Goal: Subscribe to service/newsletter

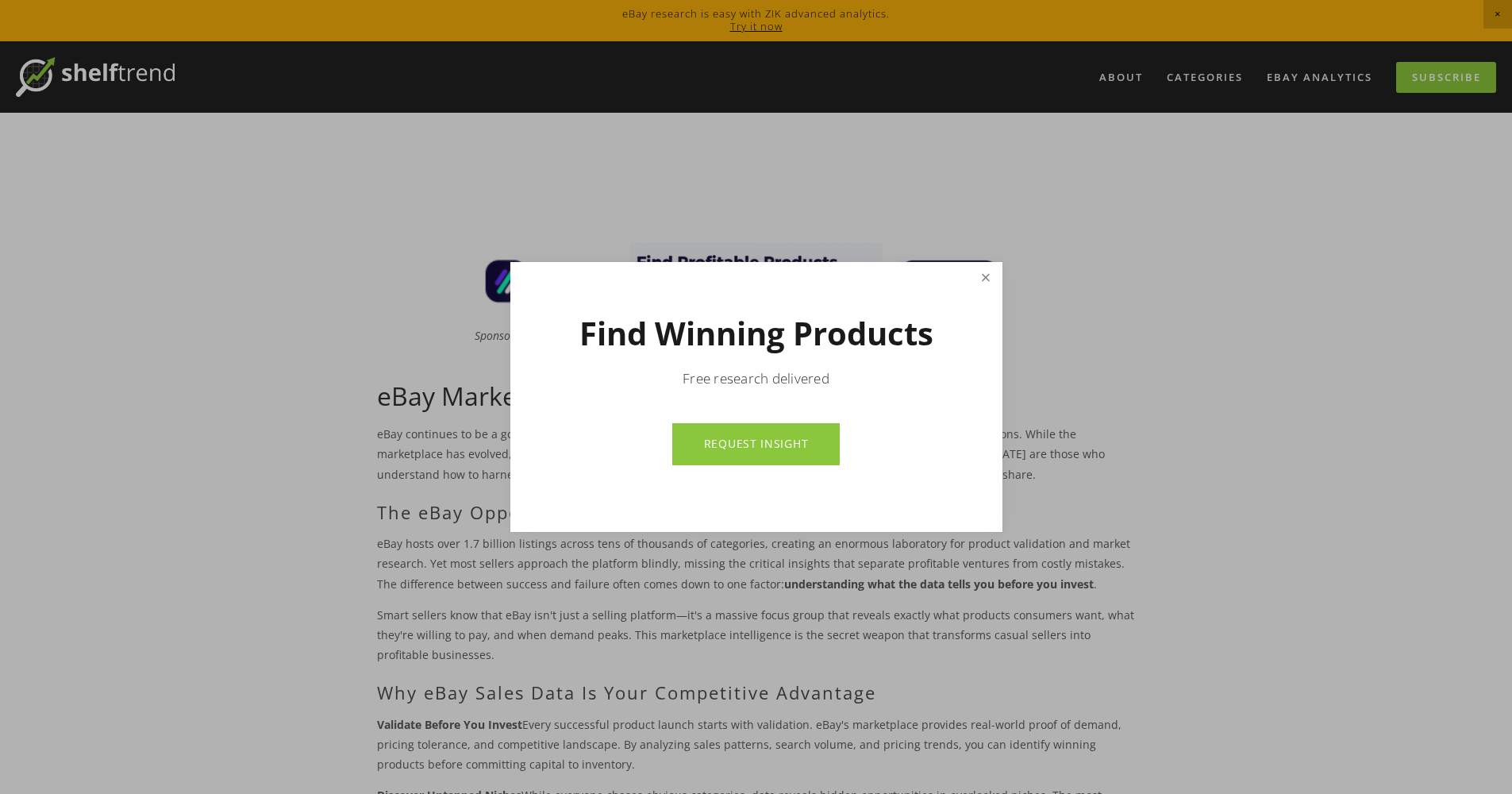
click at [983, 277] on link "Close" at bounding box center [985, 277] width 28 height 28
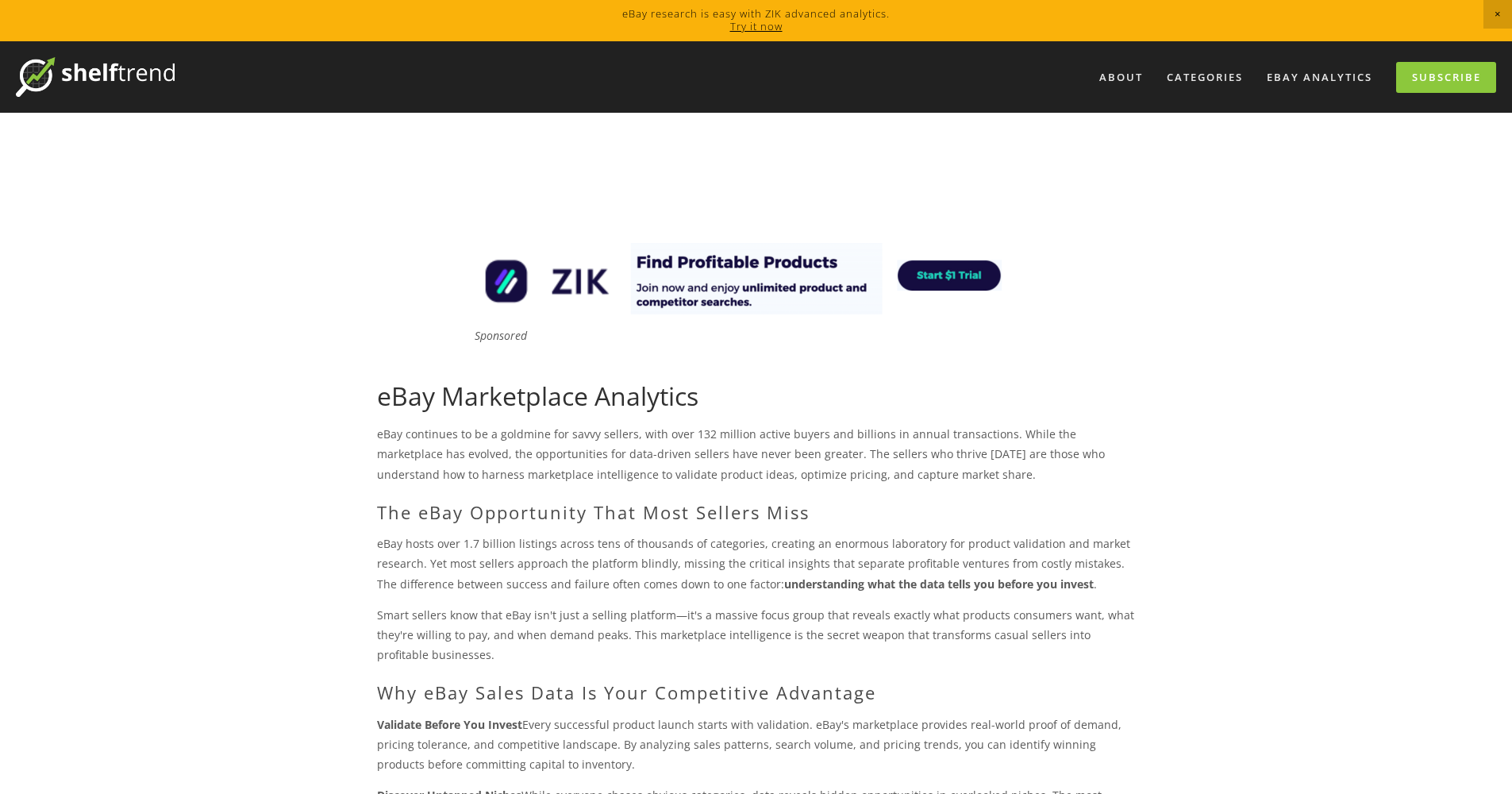
click at [1497, 11] on span "Close Announcement" at bounding box center [1498, 14] width 29 height 29
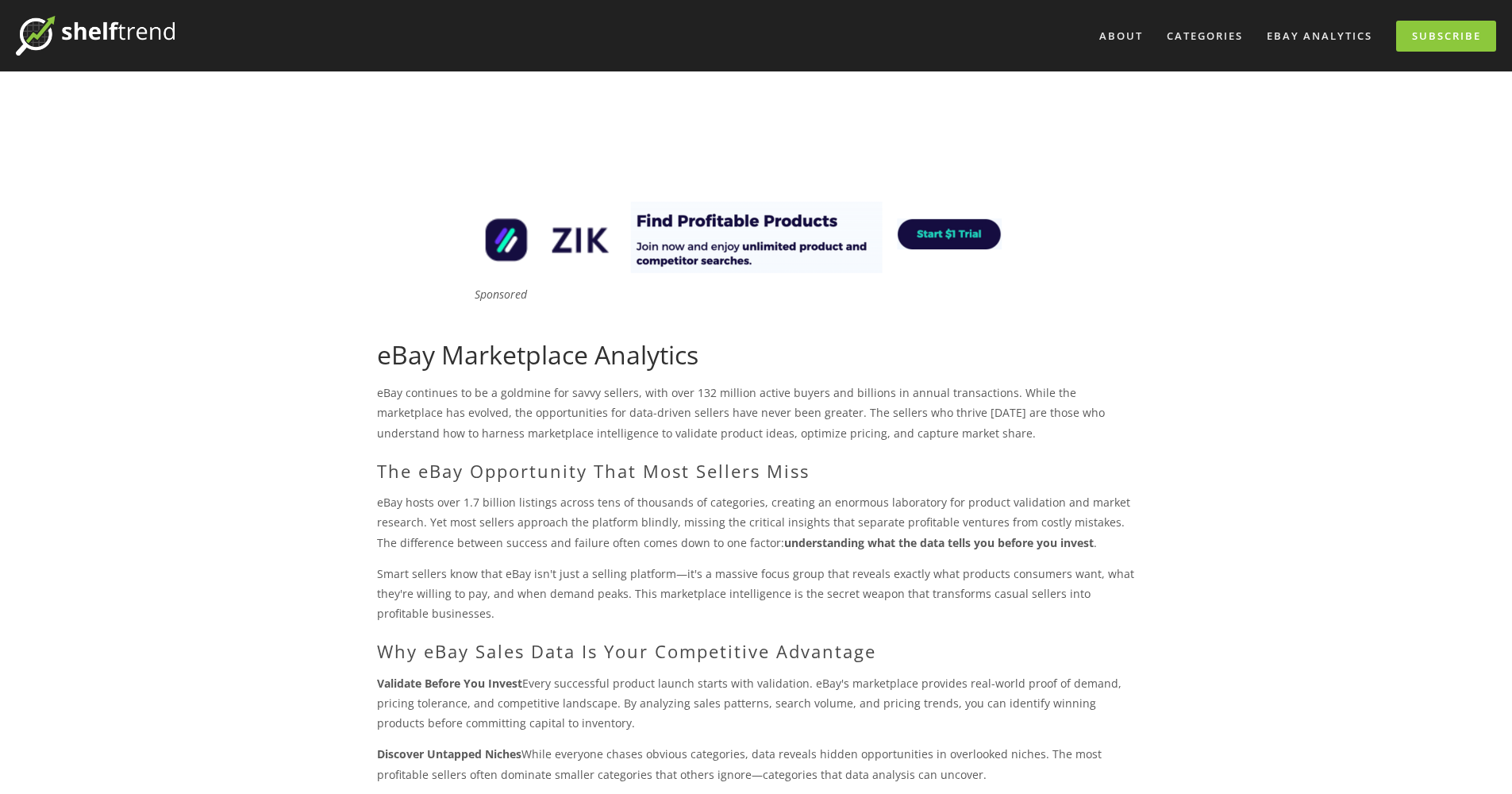
click at [98, 27] on img at bounding box center [95, 36] width 159 height 39
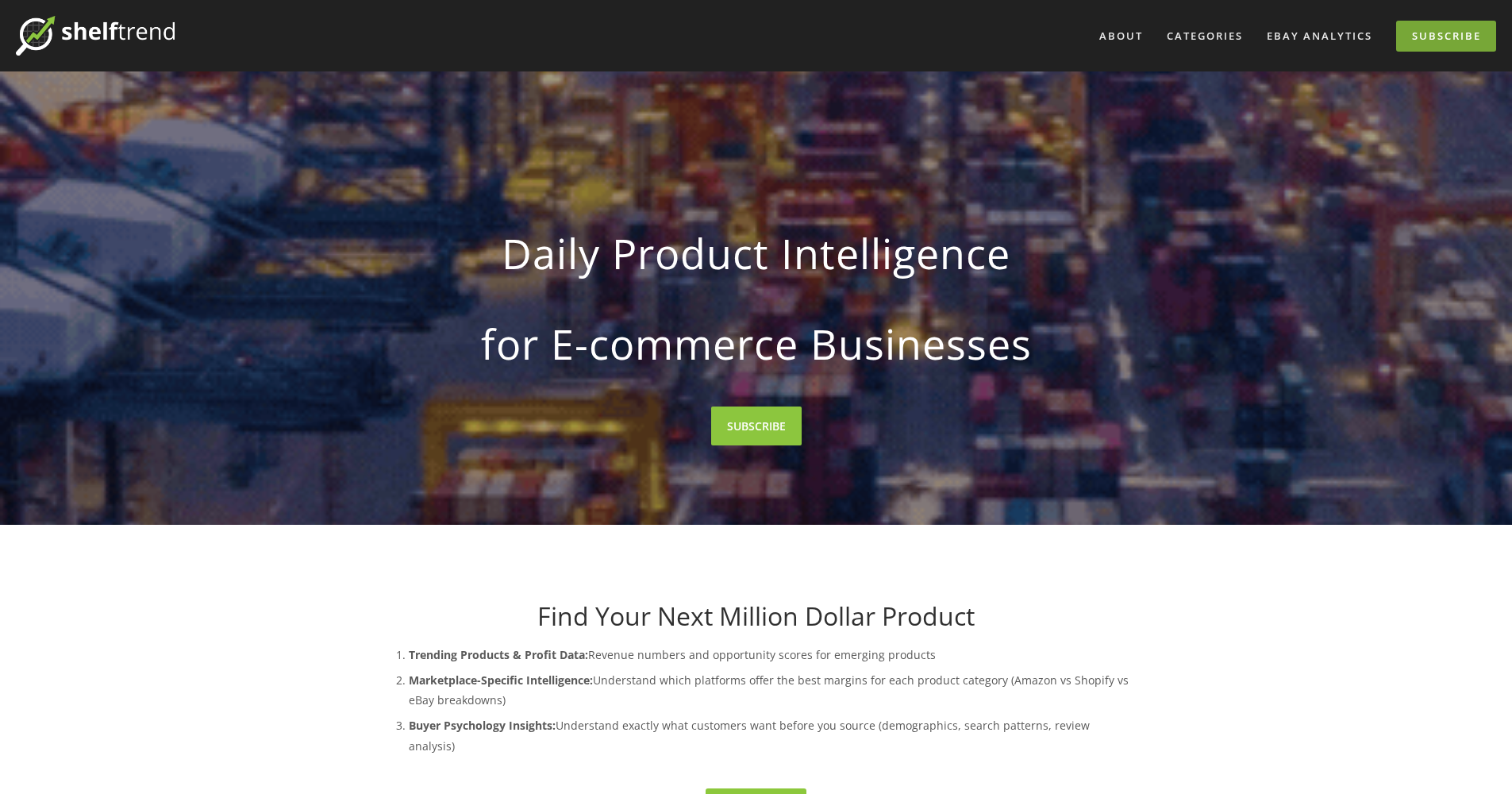
click at [1442, 36] on link "Subscribe" at bounding box center [1446, 36] width 100 height 31
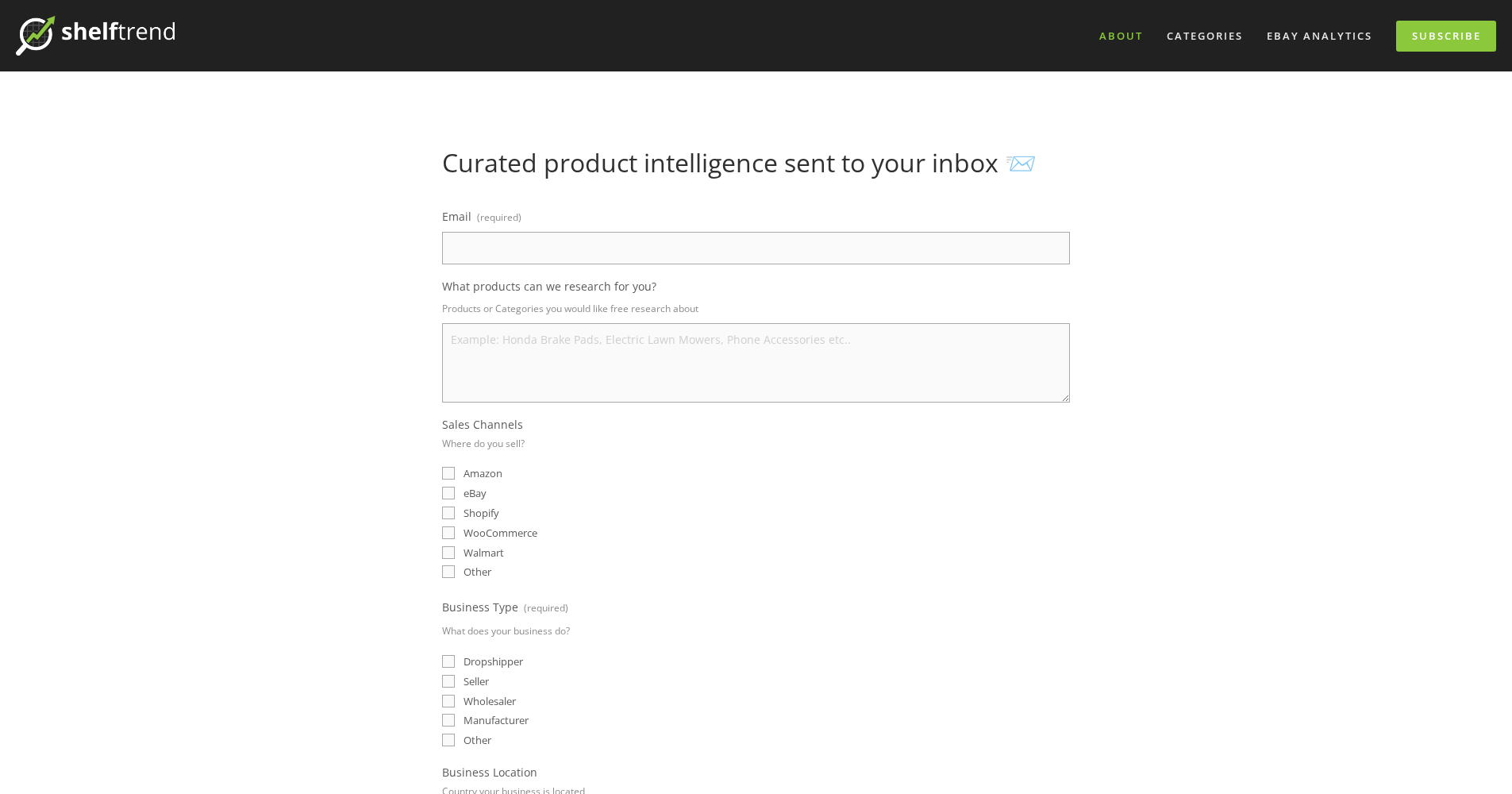
click at [1111, 33] on link "About" at bounding box center [1121, 36] width 64 height 26
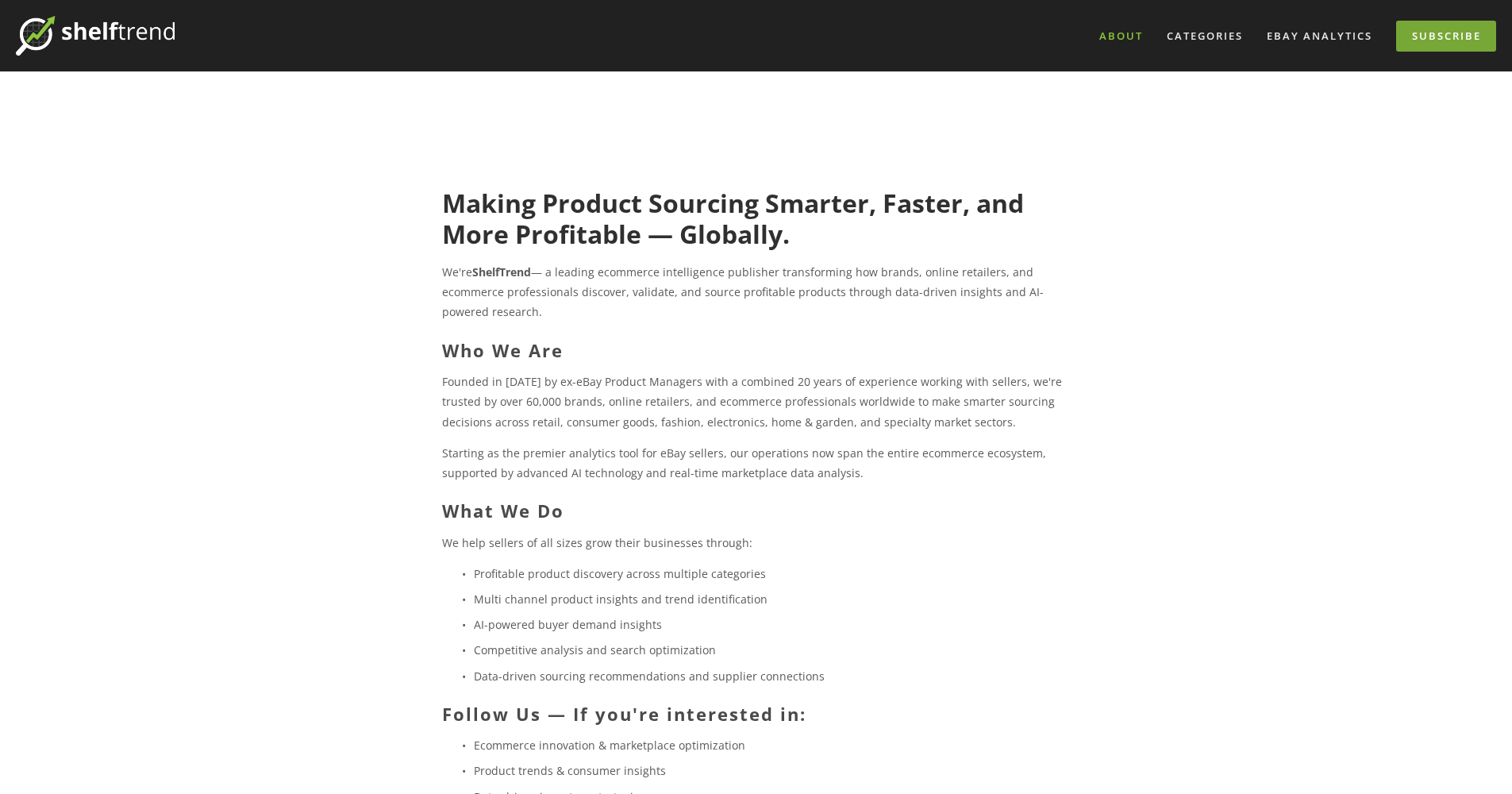
click at [1437, 31] on link "Subscribe" at bounding box center [1446, 36] width 100 height 31
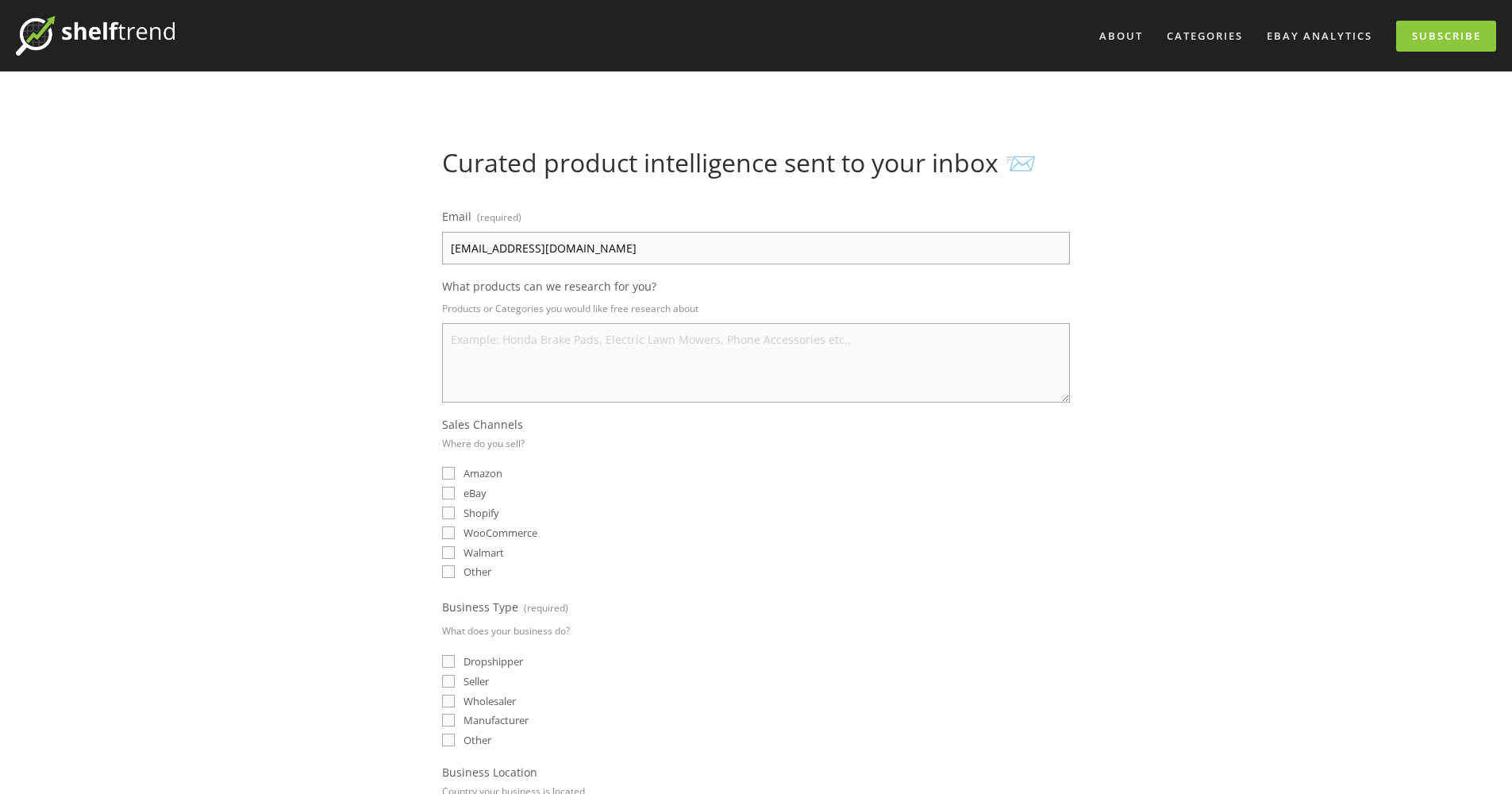
type input "seltaeb@bigpond.com"
type textarea "Musical Instruments"
click at [448, 471] on input "Amazon" at bounding box center [449, 473] width 12 height 12
checkbox input "true"
click at [448, 493] on input "eBay" at bounding box center [449, 493] width 12 height 12
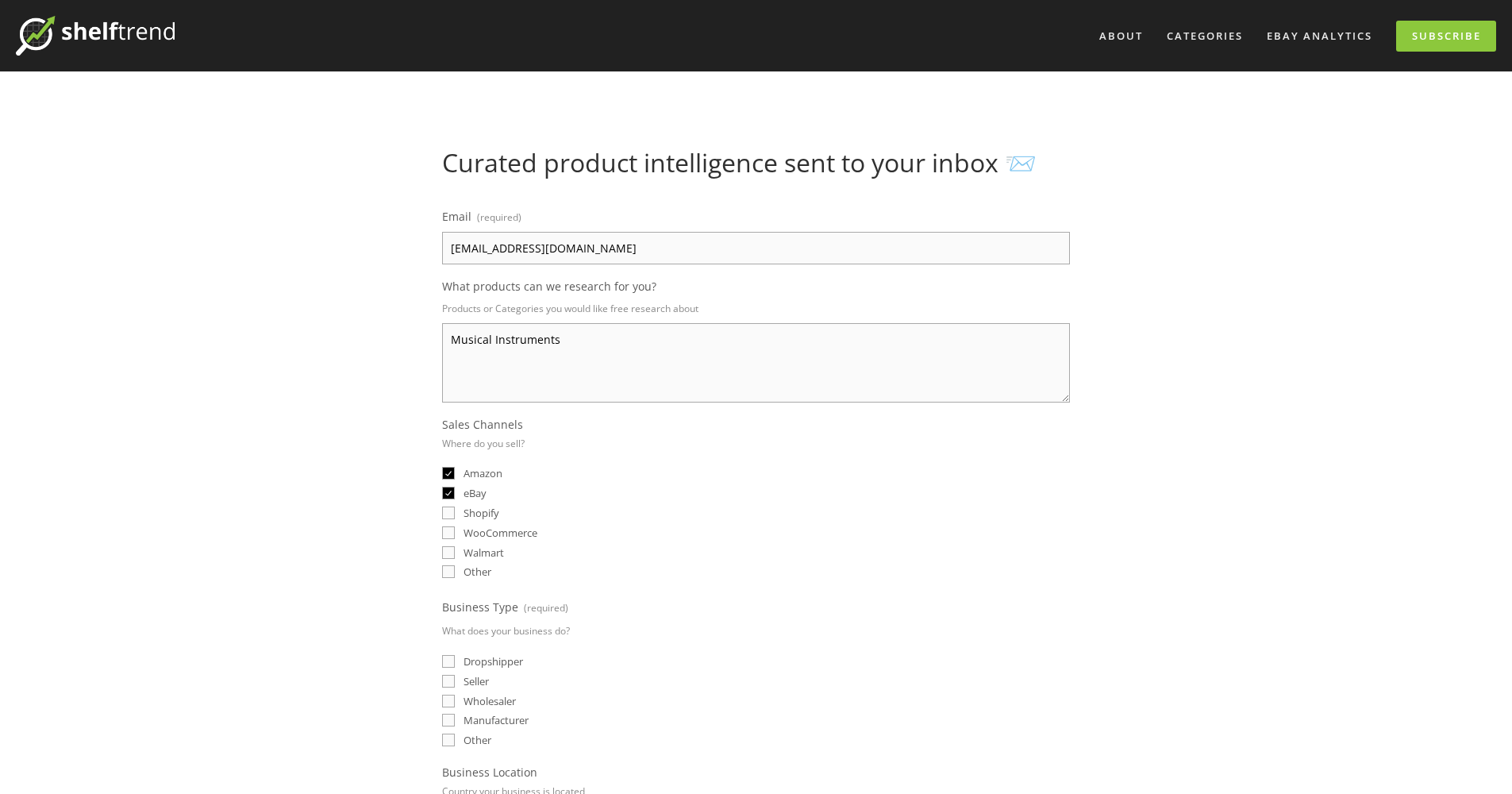
checkbox input "true"
click at [448, 516] on input "Shopify" at bounding box center [449, 513] width 12 height 12
checkbox input "true"
click at [449, 533] on input "WooCommerce" at bounding box center [449, 533] width 12 height 12
checkbox input "true"
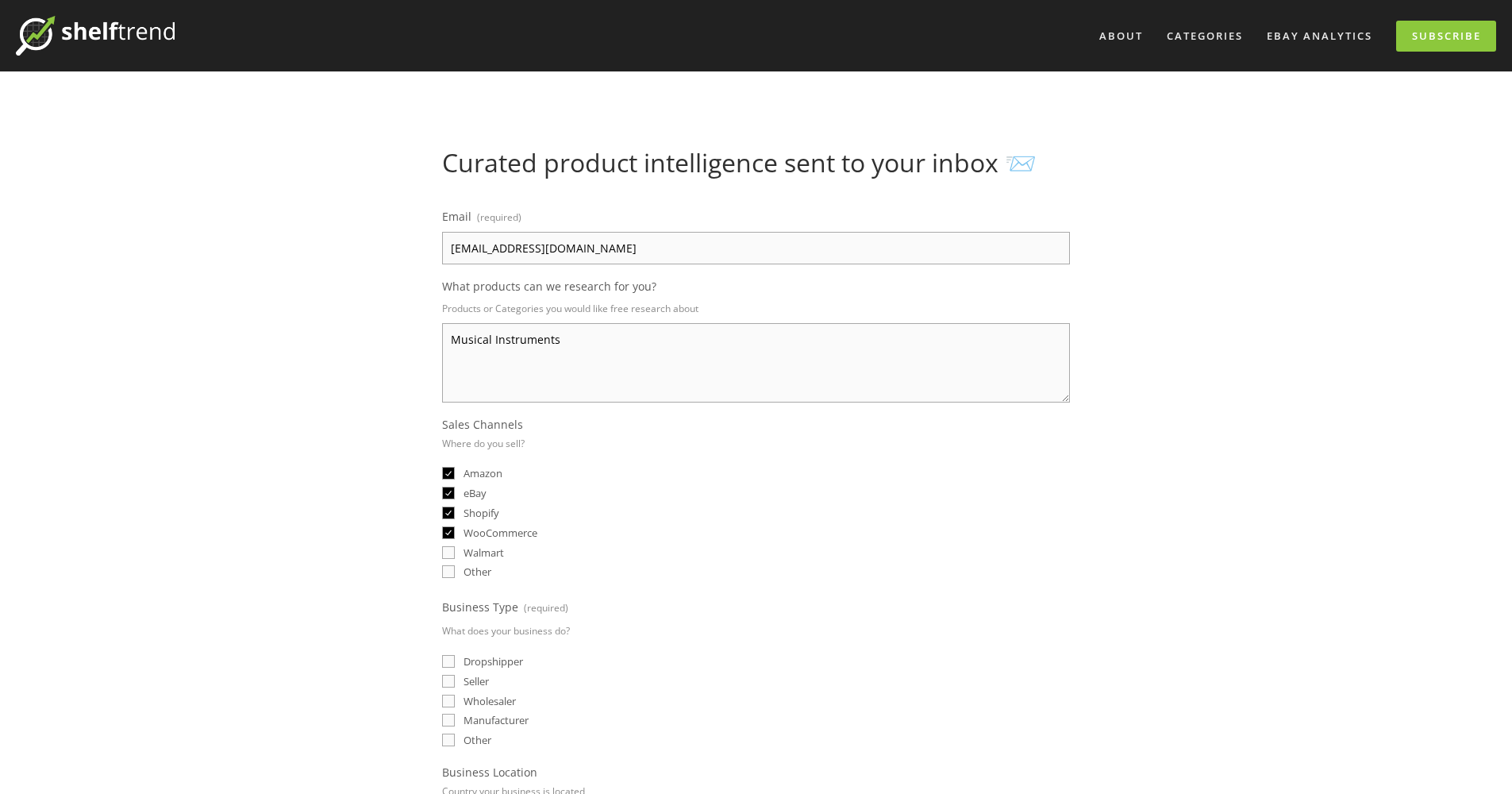
scroll to position [99, 0]
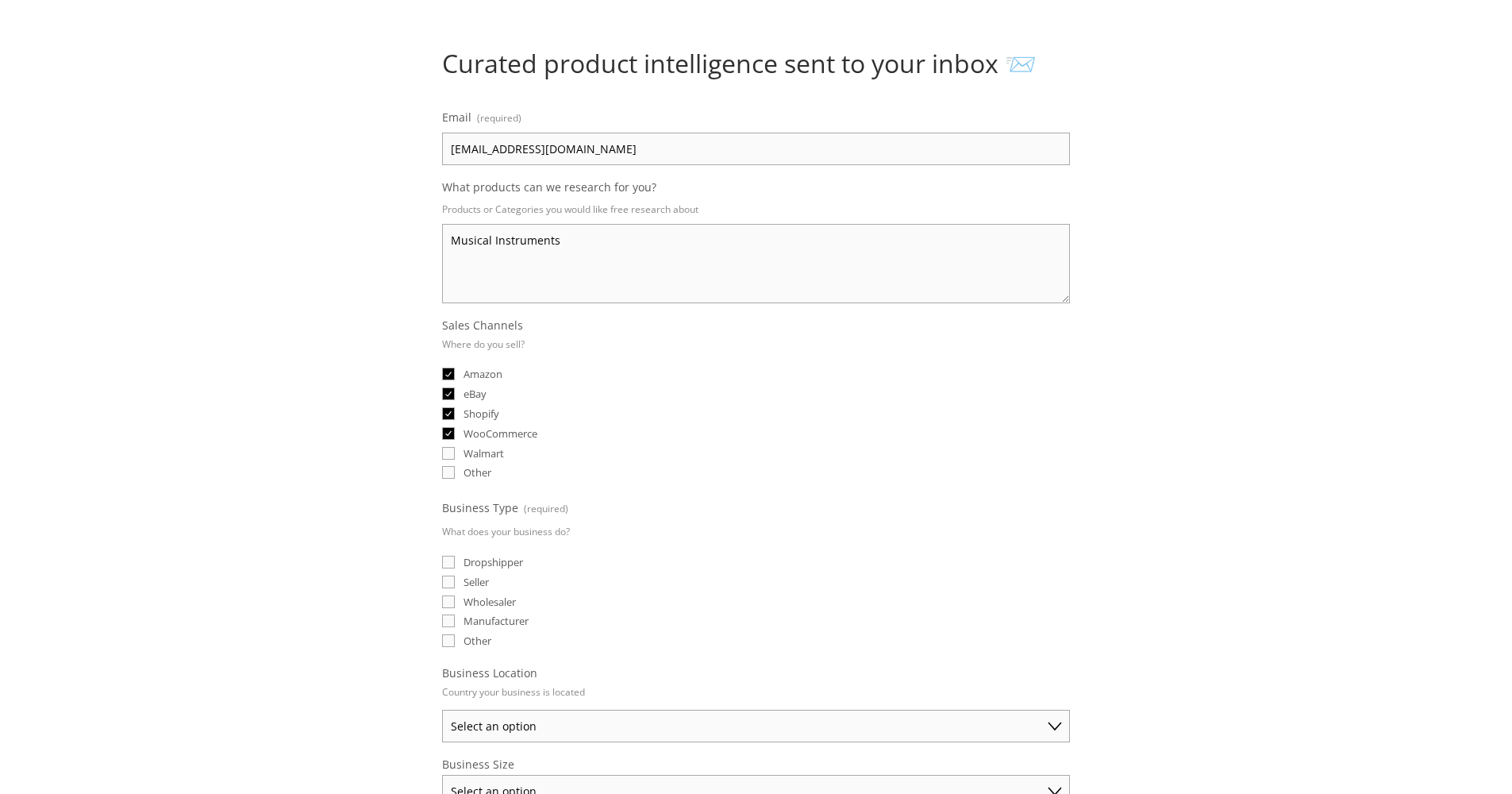
click at [449, 473] on input "Other" at bounding box center [449, 472] width 12 height 12
checkbox input "true"
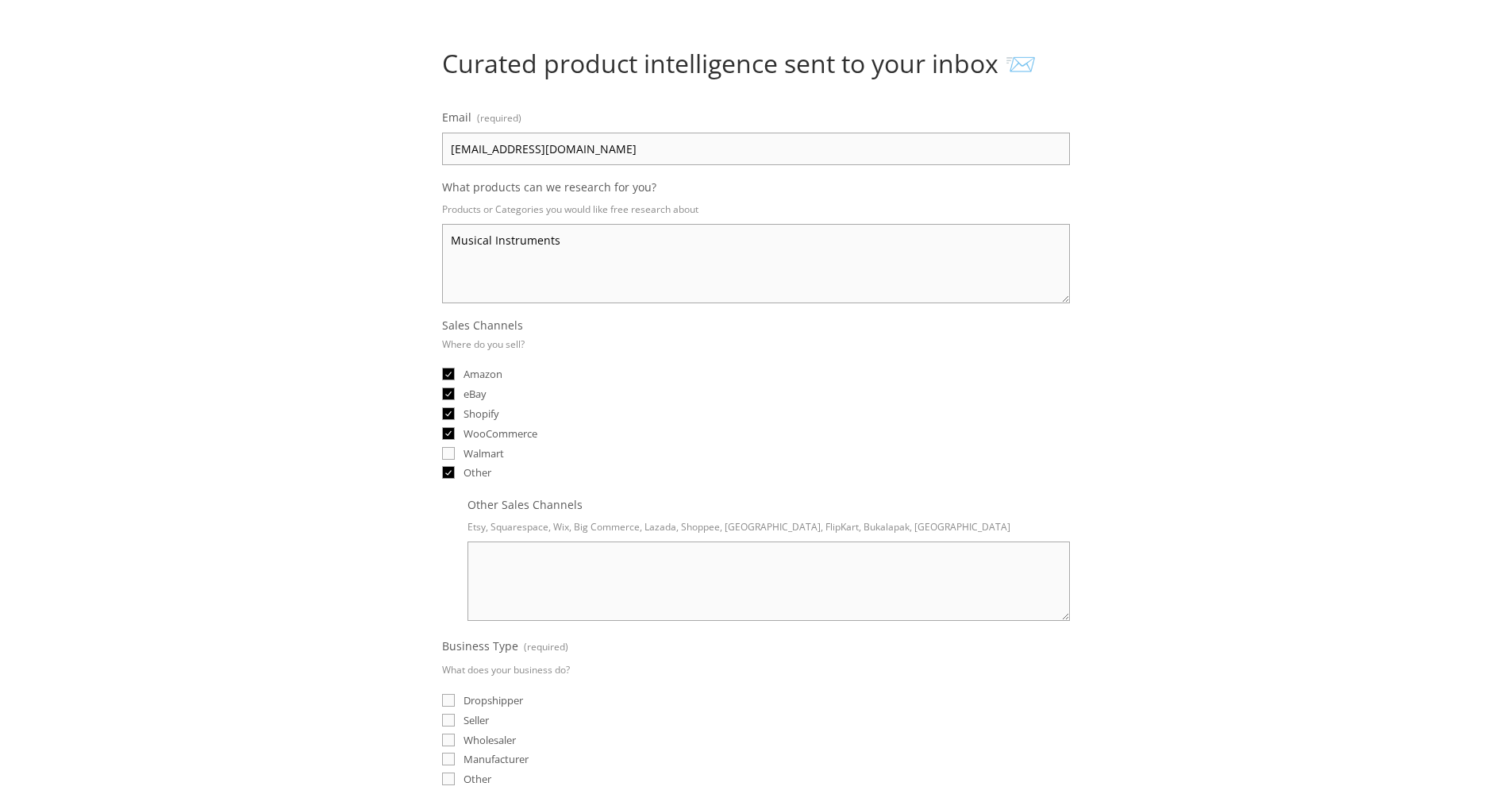
click at [544, 557] on textarea "Other Sales Channels" at bounding box center [768, 581] width 602 height 79
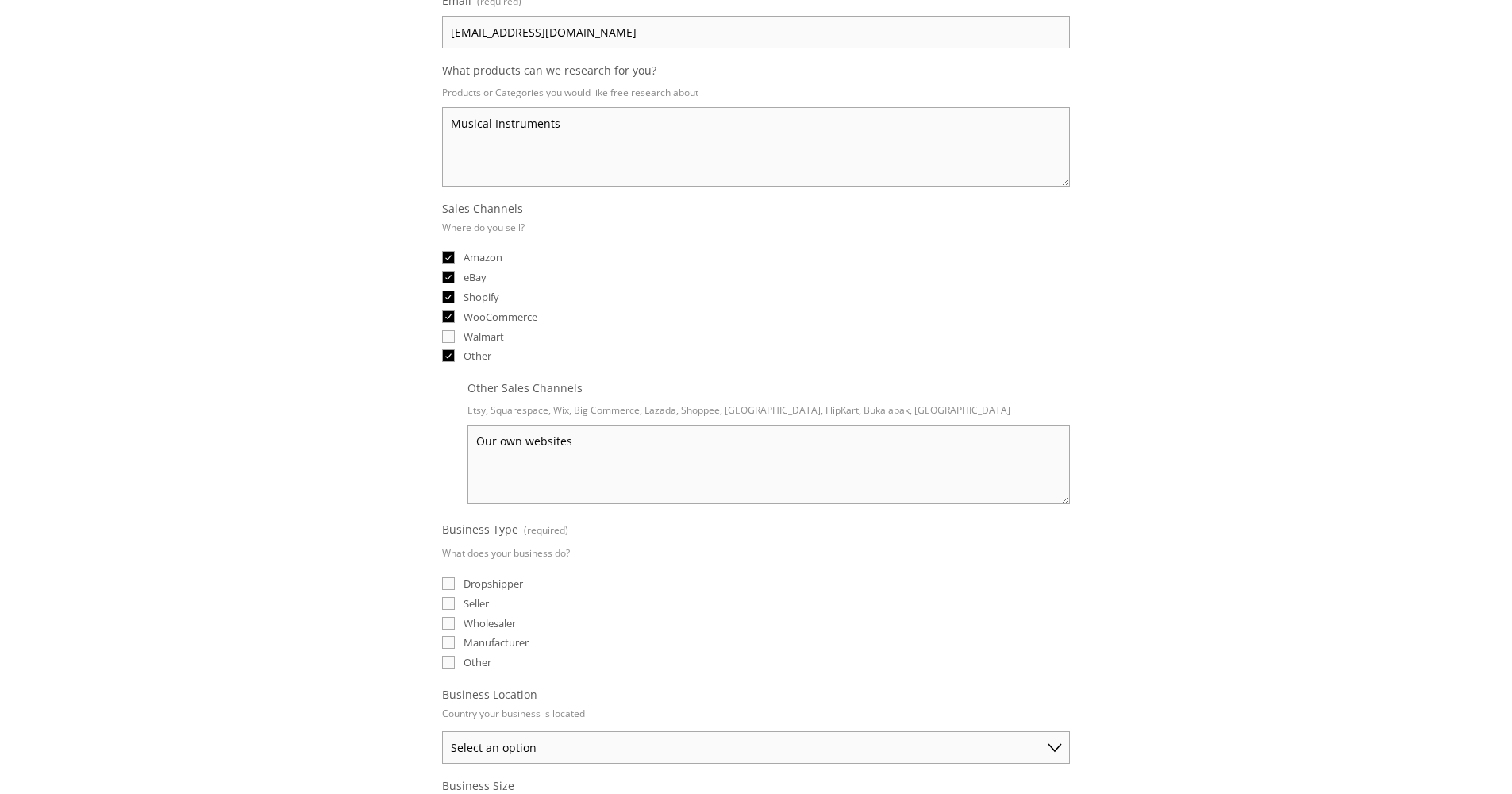
scroll to position [313, 0]
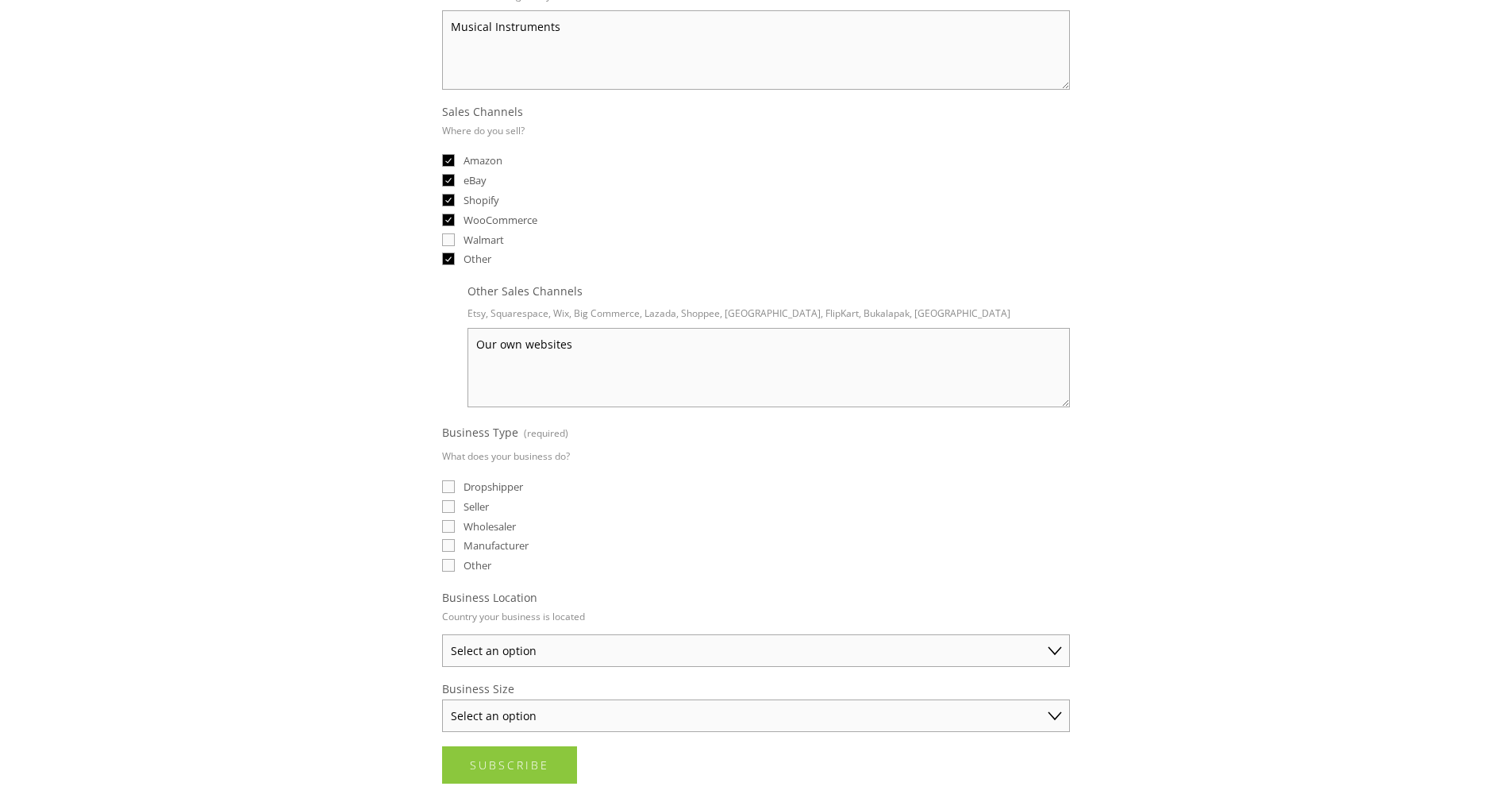
type textarea "Our own websites"
click at [449, 508] on input "Seller" at bounding box center [449, 507] width 12 height 12
checkbox input "true"
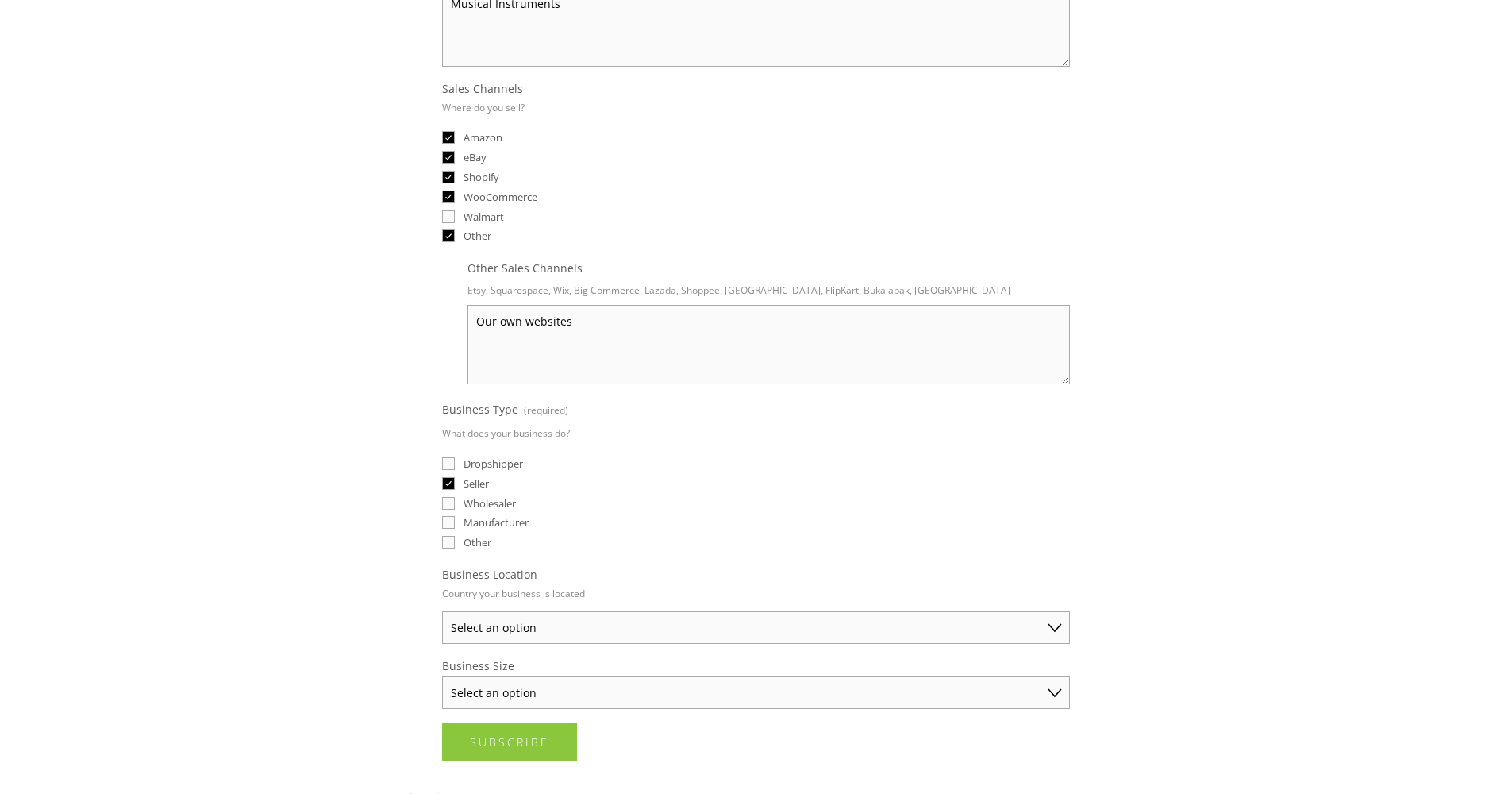
scroll to position [473, 0]
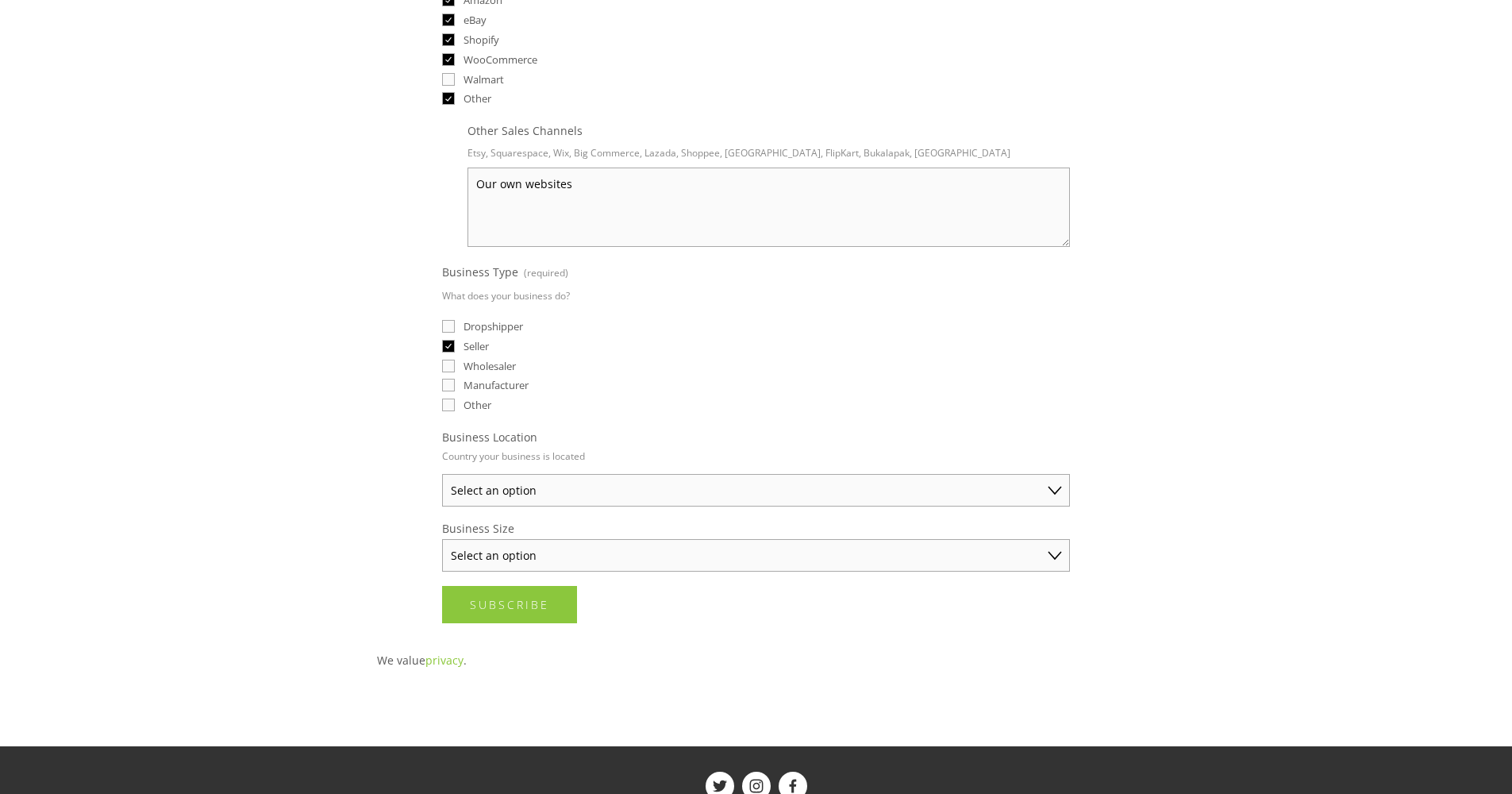
select select "Australia"
select select "Established Business (Over $250K annual sales)"
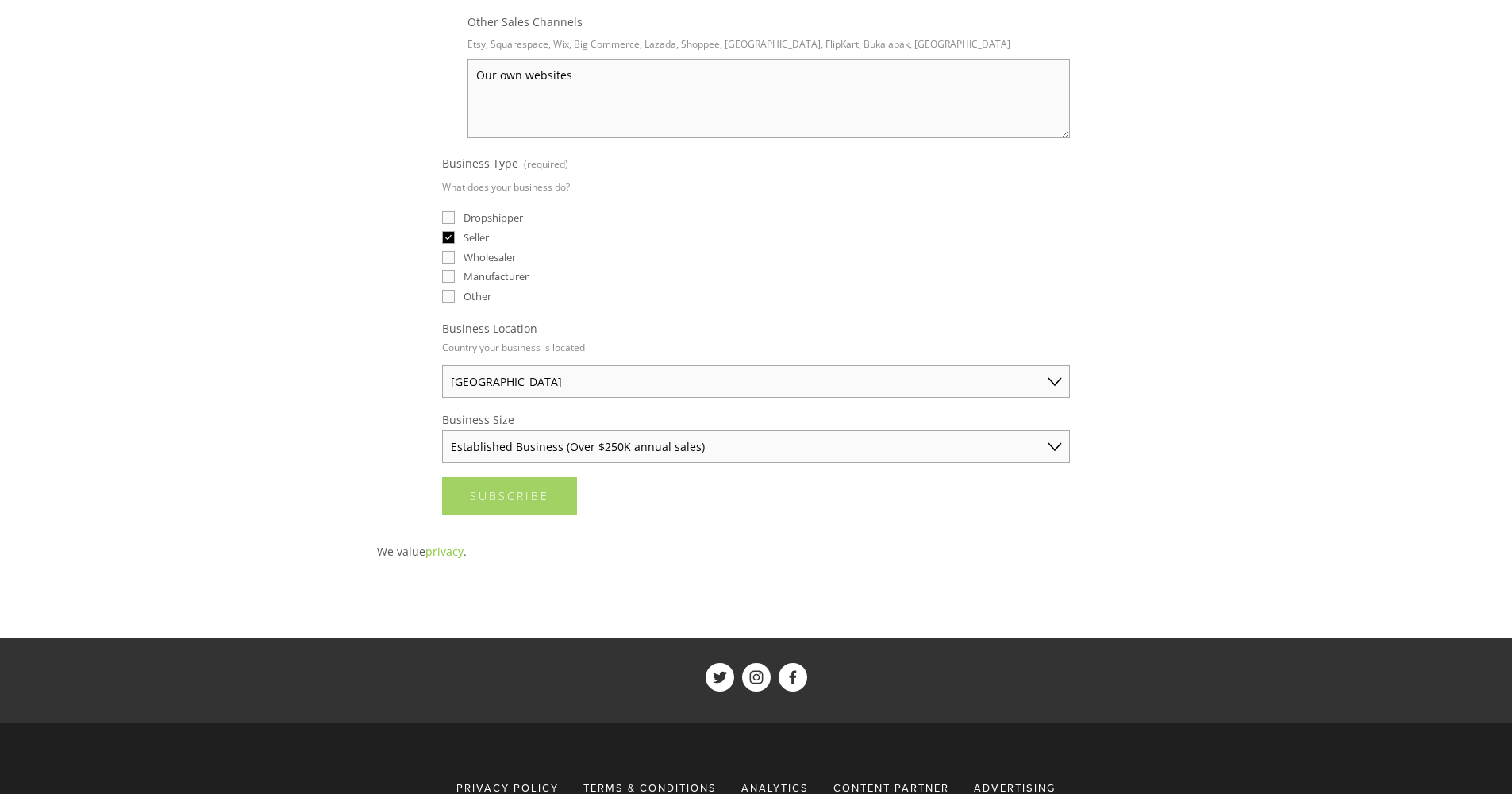
click at [500, 500] on span "Subscribe" at bounding box center [509, 495] width 79 height 15
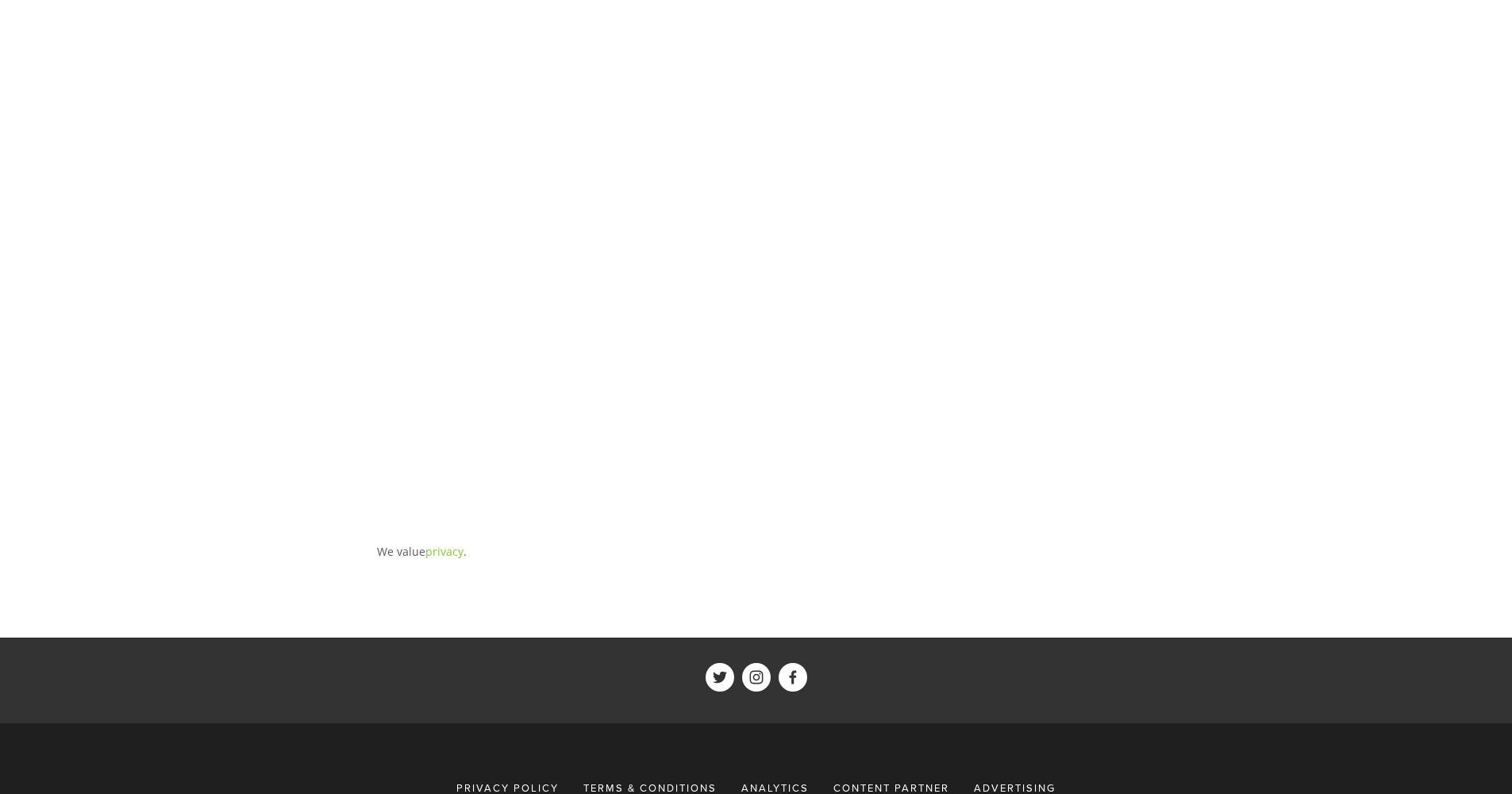
scroll to position [0, 0]
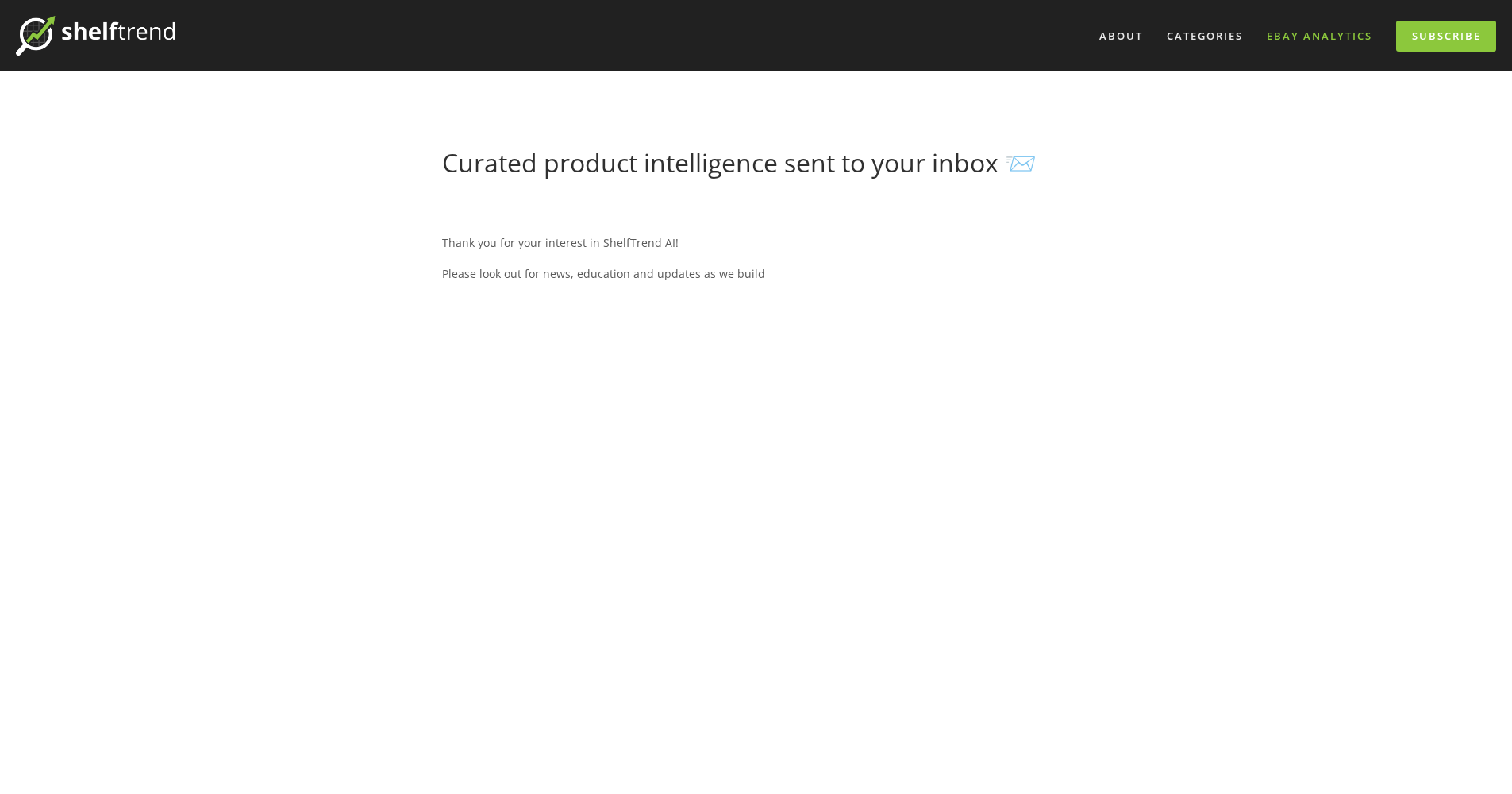
click at [1309, 34] on link "eBay Analytics" at bounding box center [1320, 36] width 127 height 26
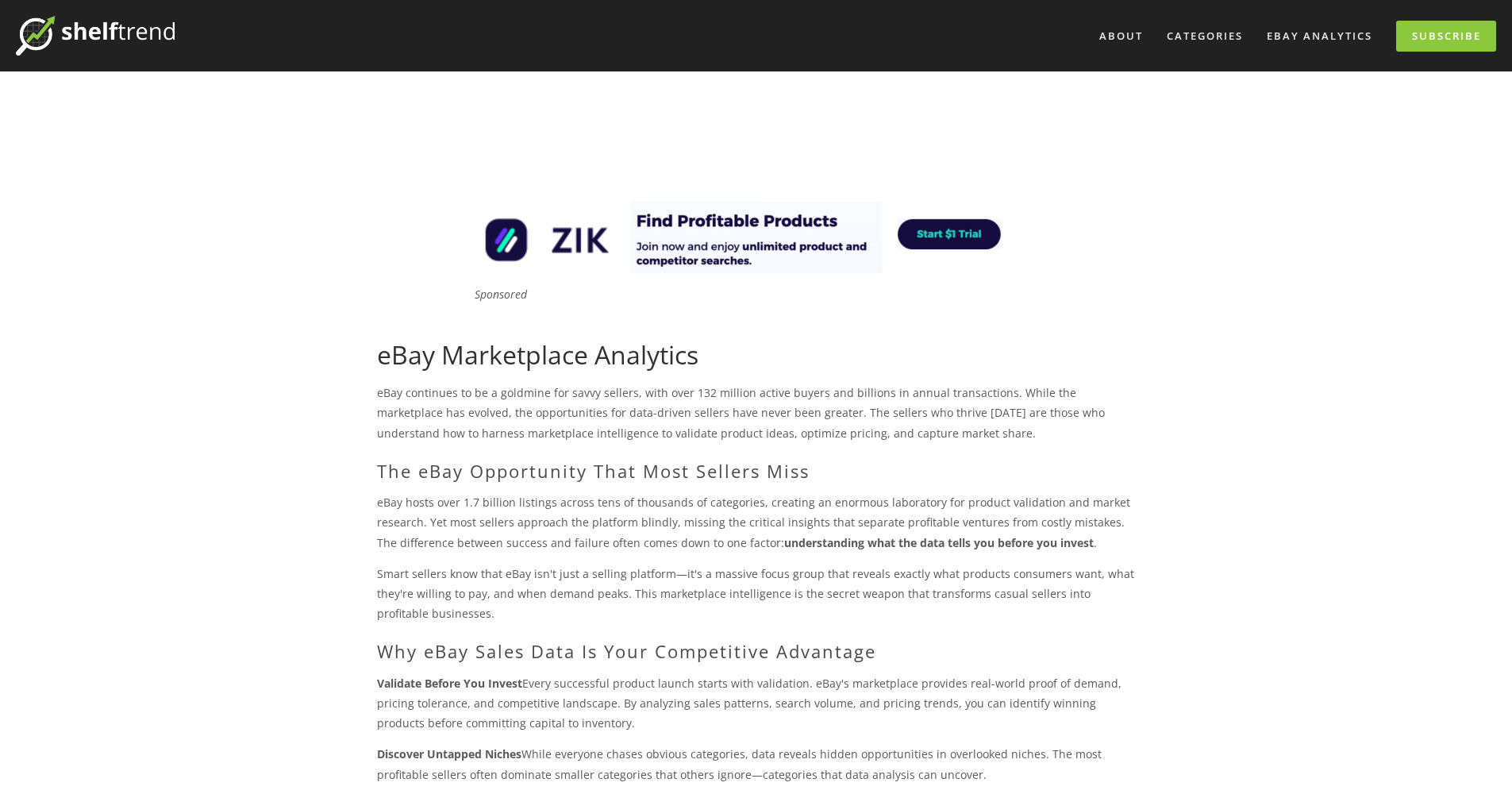
click at [143, 28] on img at bounding box center [95, 36] width 159 height 39
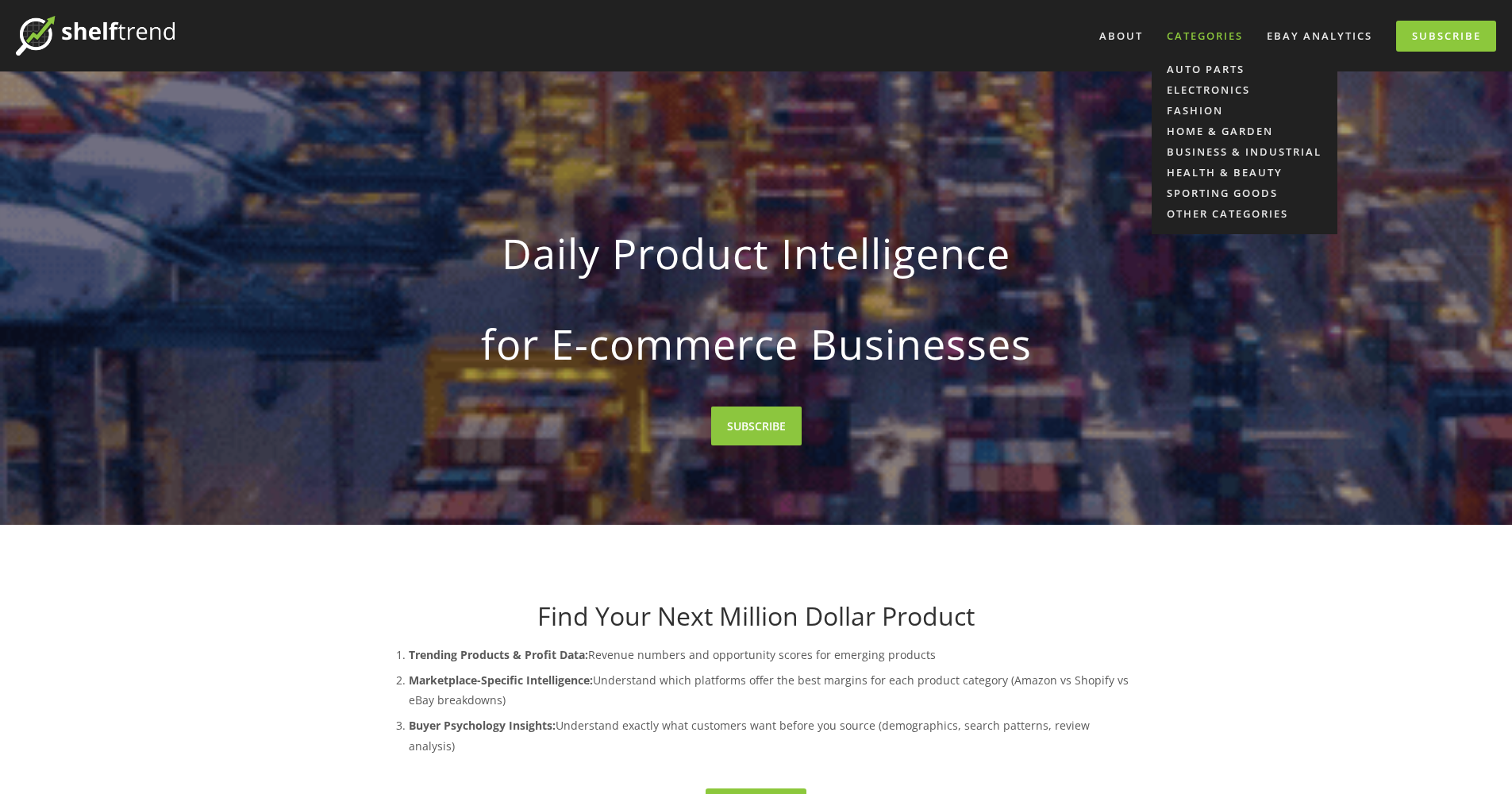
click at [1202, 38] on div "Categories" at bounding box center [1205, 36] width 97 height 26
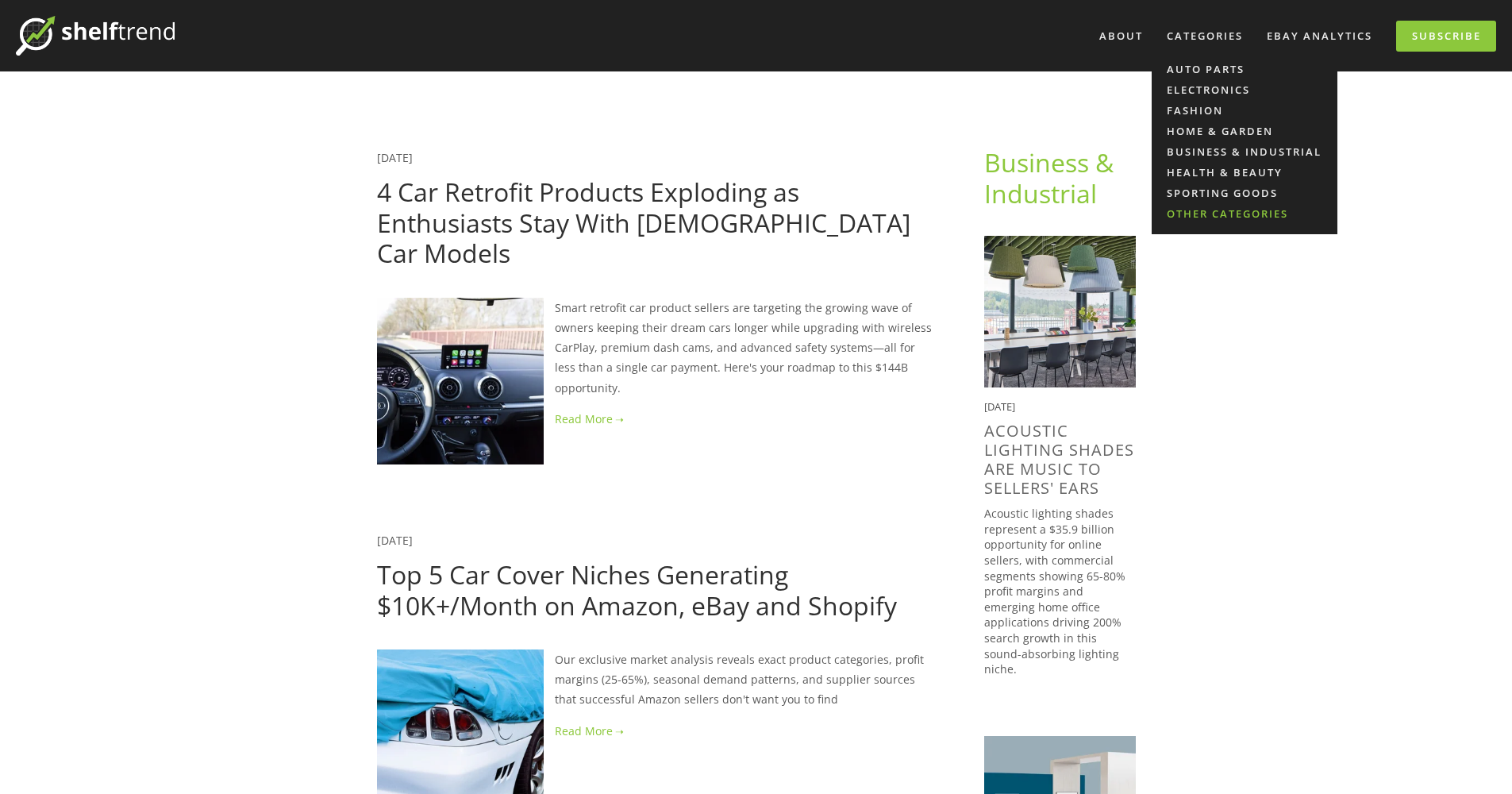
click at [1210, 212] on link "Other Categories" at bounding box center [1244, 213] width 186 height 21
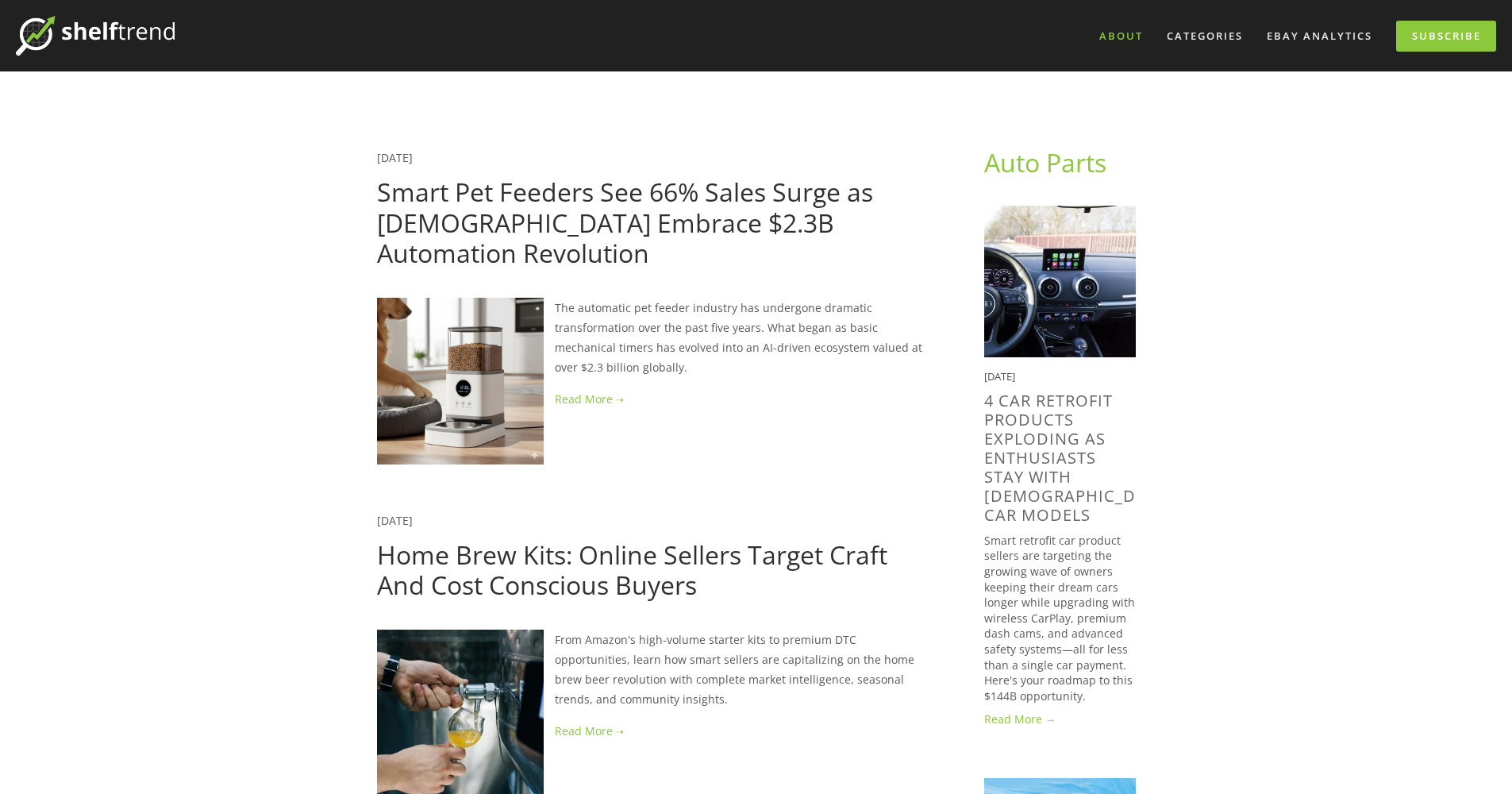
click at [1133, 37] on link "About" at bounding box center [1121, 36] width 64 height 26
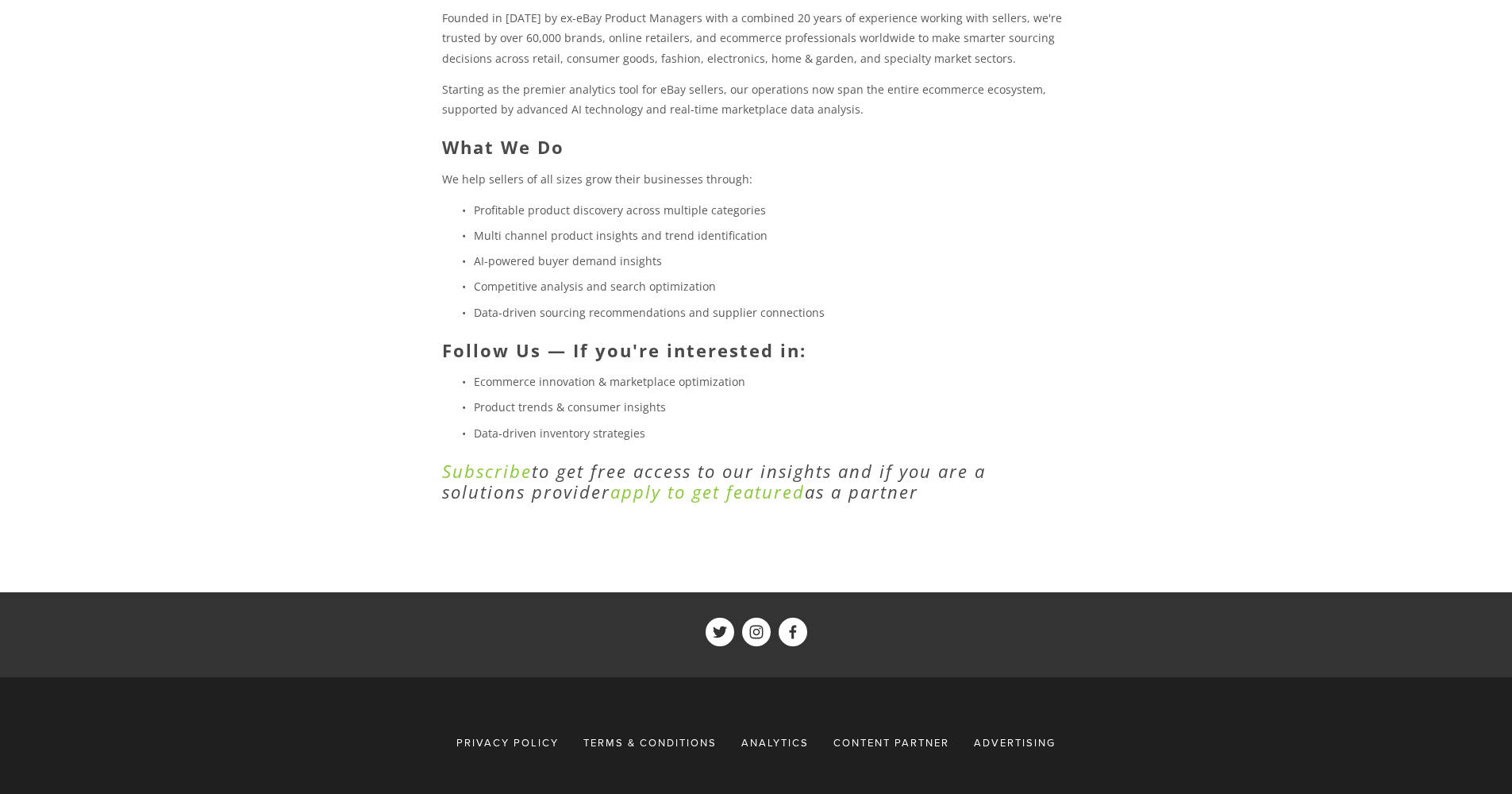
scroll to position [425, 0]
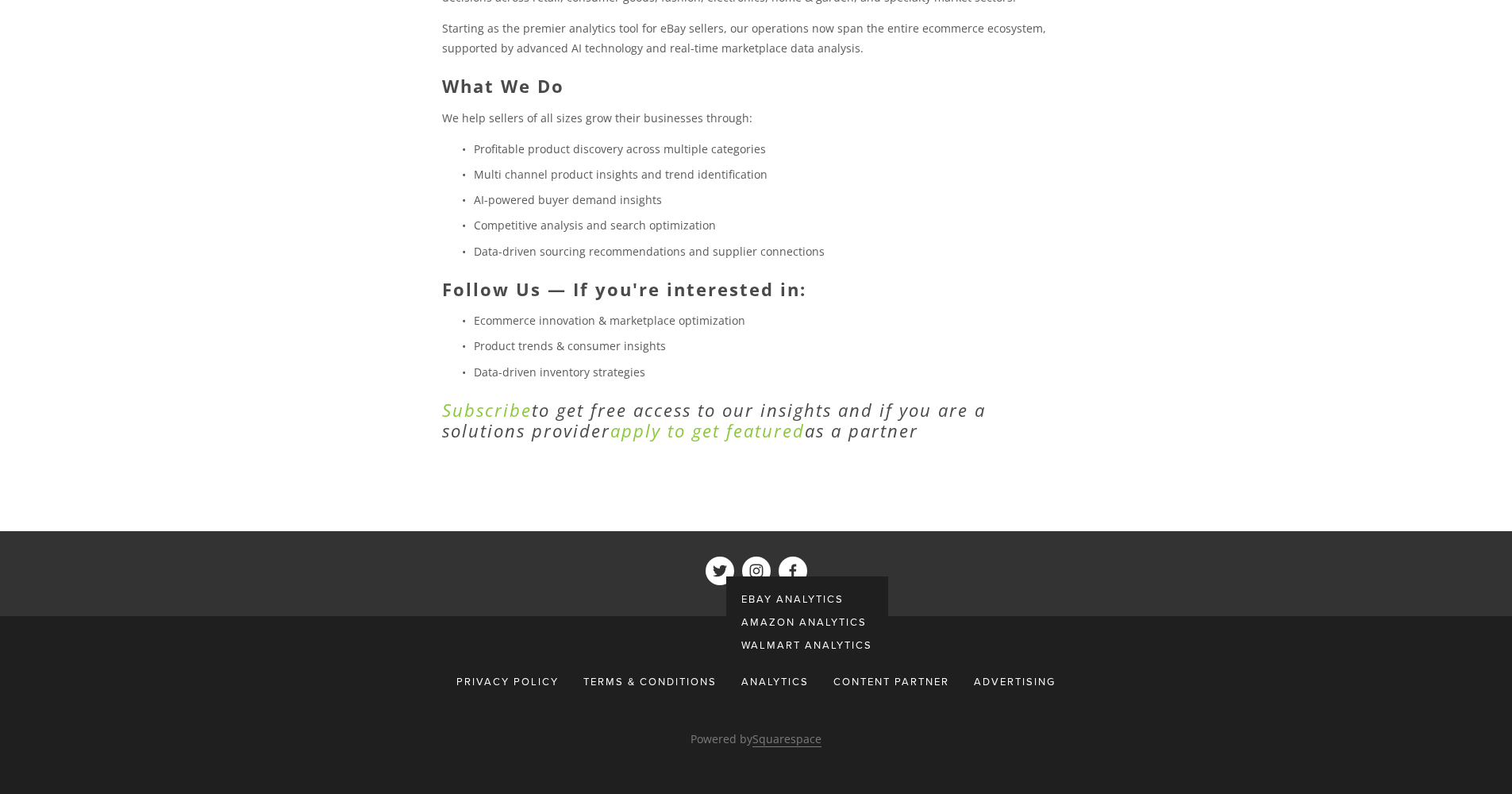
click at [777, 675] on div "Analytics" at bounding box center [775, 682] width 88 height 29
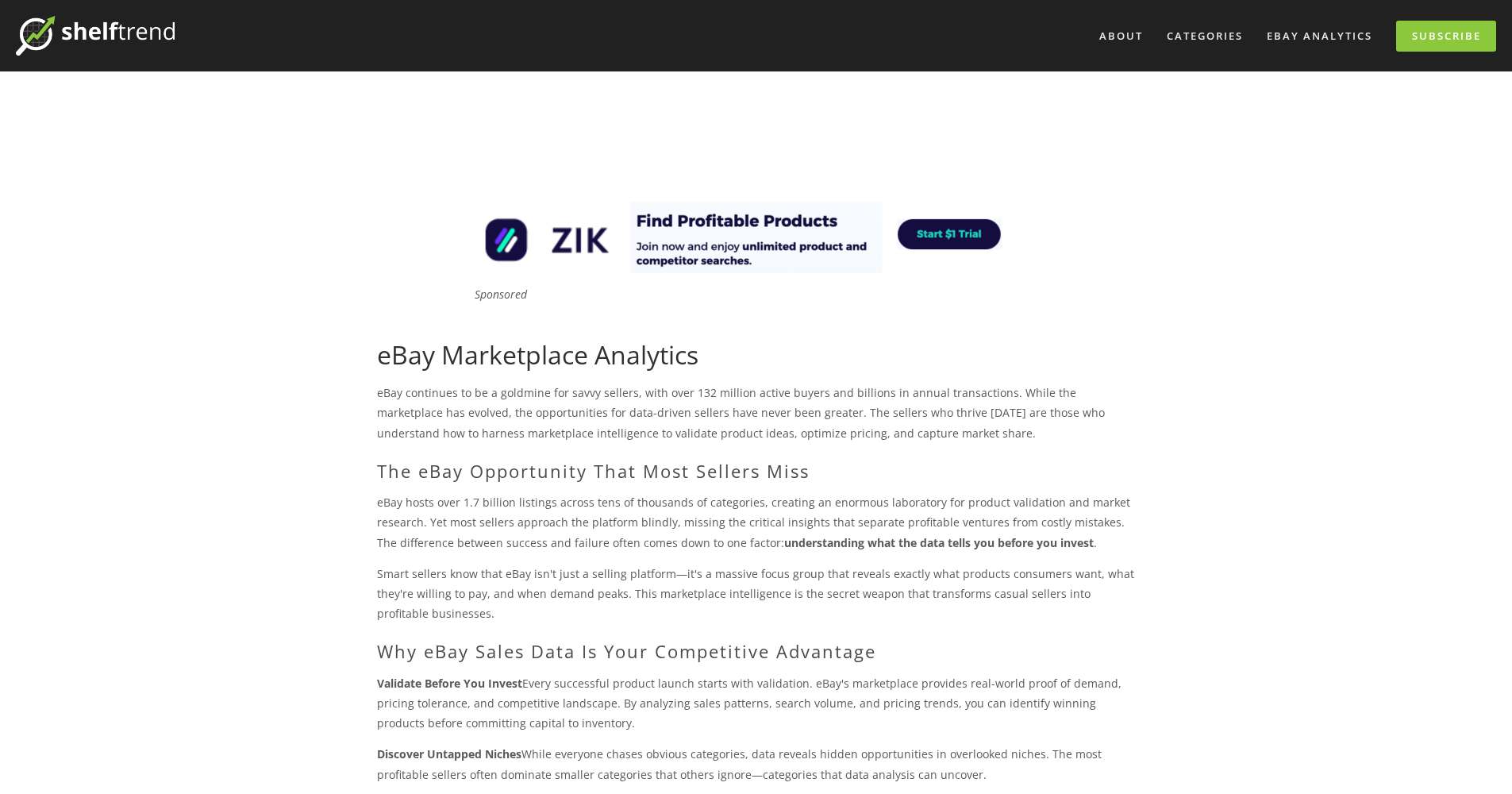
click at [137, 29] on img at bounding box center [95, 36] width 159 height 39
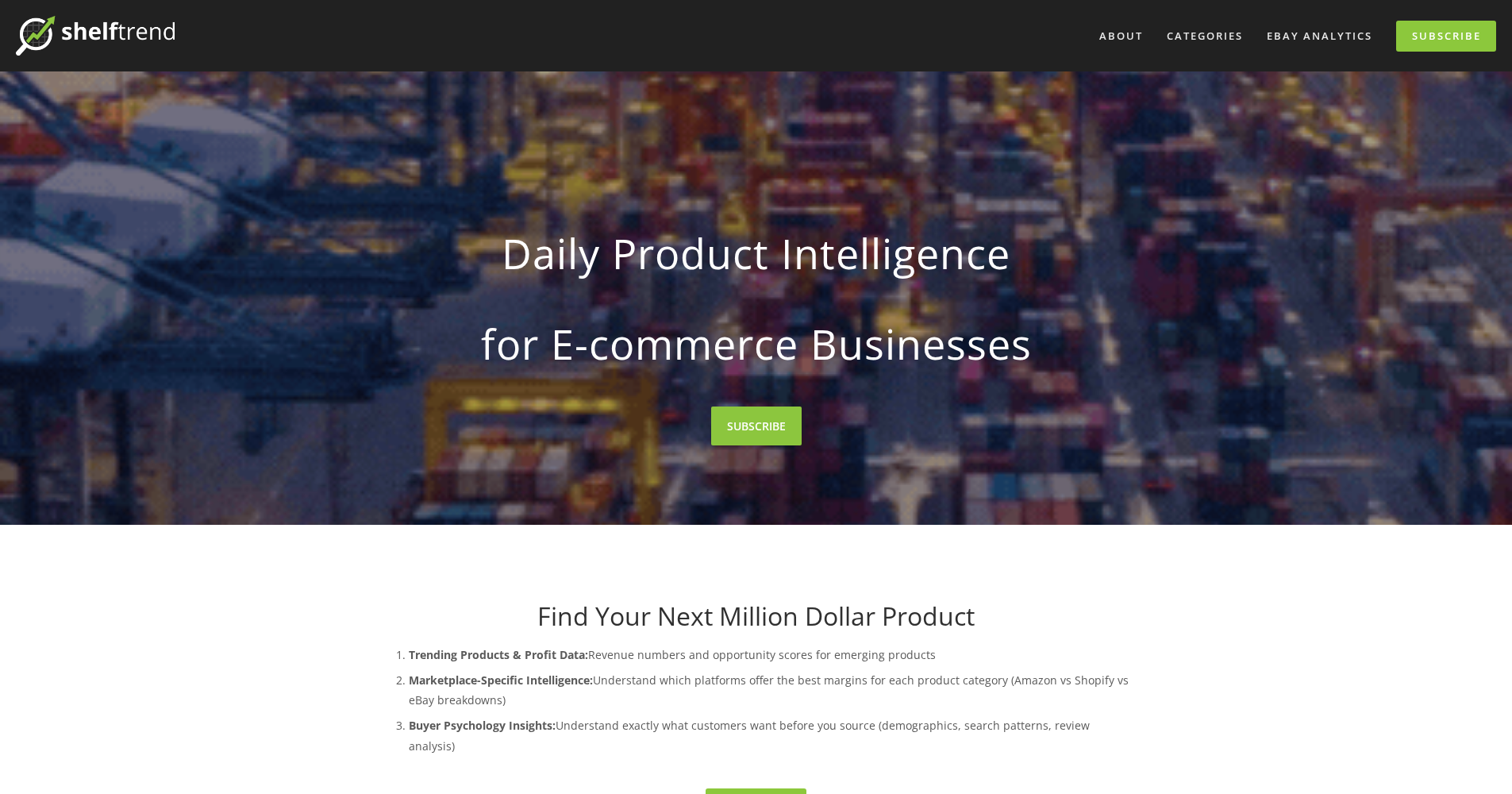
click at [1440, 34] on link "Subscribe" at bounding box center [1446, 36] width 100 height 31
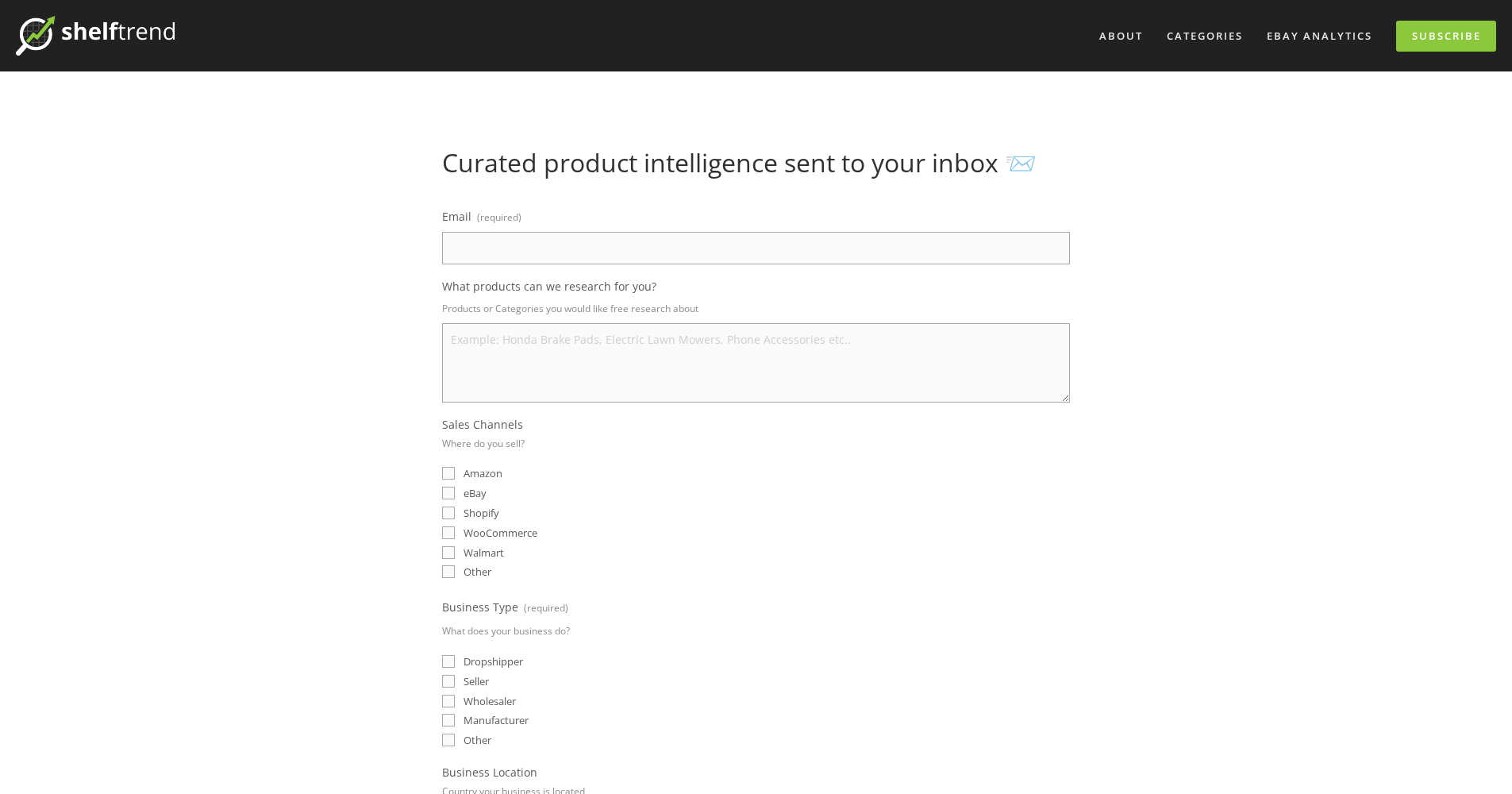
click at [129, 32] on img at bounding box center [95, 36] width 159 height 39
